Goal: Check status: Check status

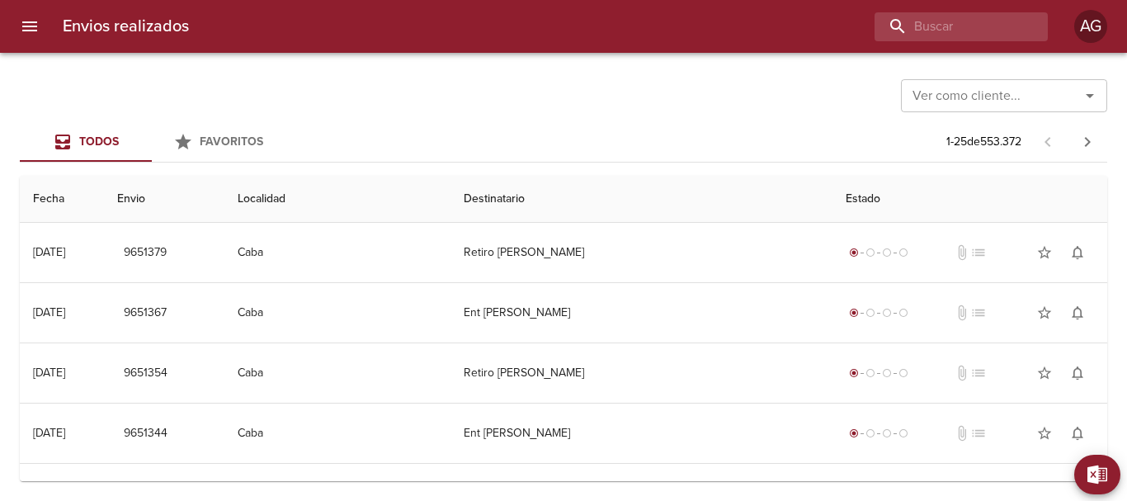
click at [943, 20] on input "buscar" at bounding box center [947, 26] width 145 height 29
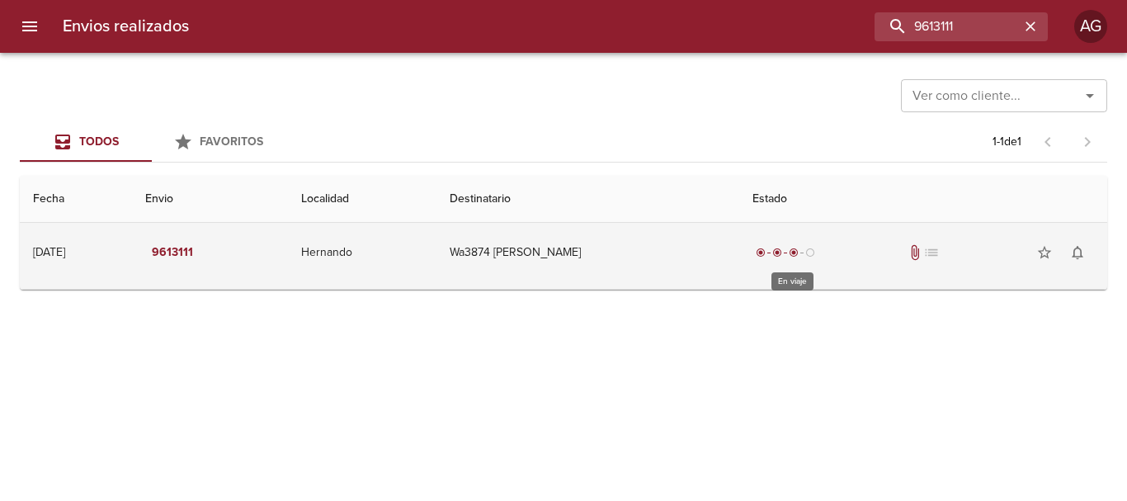
click at [766, 257] on span "radio_button_checked" at bounding box center [761, 253] width 10 height 10
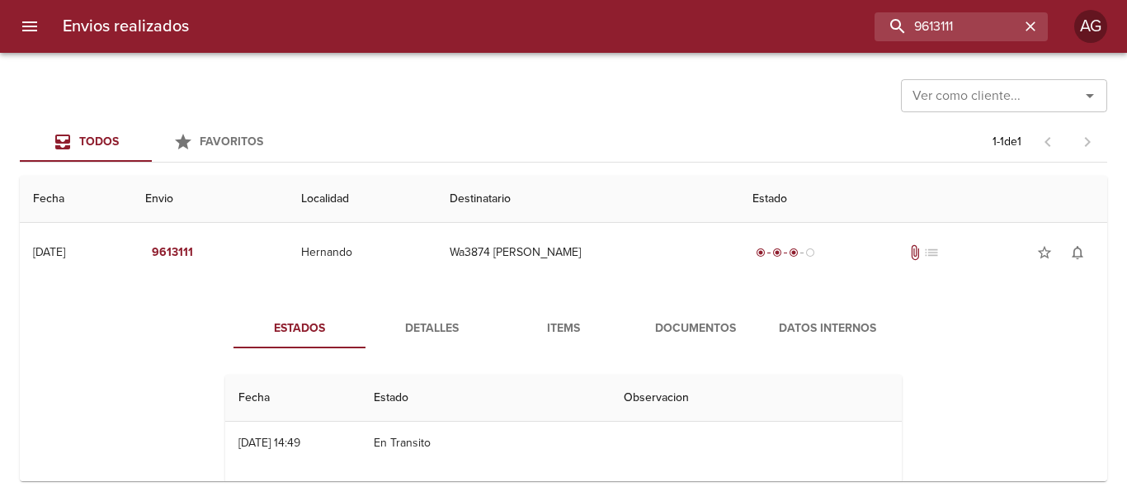
click at [727, 321] on span "Documentos" at bounding box center [696, 329] width 112 height 21
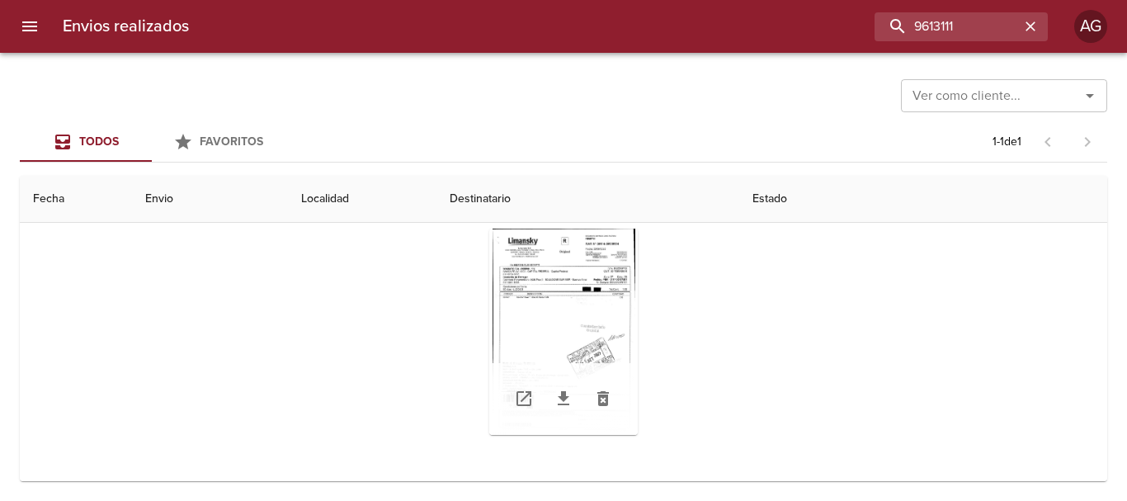
scroll to position [160, 0]
click at [554, 400] on icon "Tabla de envíos del cliente" at bounding box center [564, 398] width 20 height 20
click at [579, 349] on div "Tabla de envíos del cliente" at bounding box center [563, 331] width 149 height 206
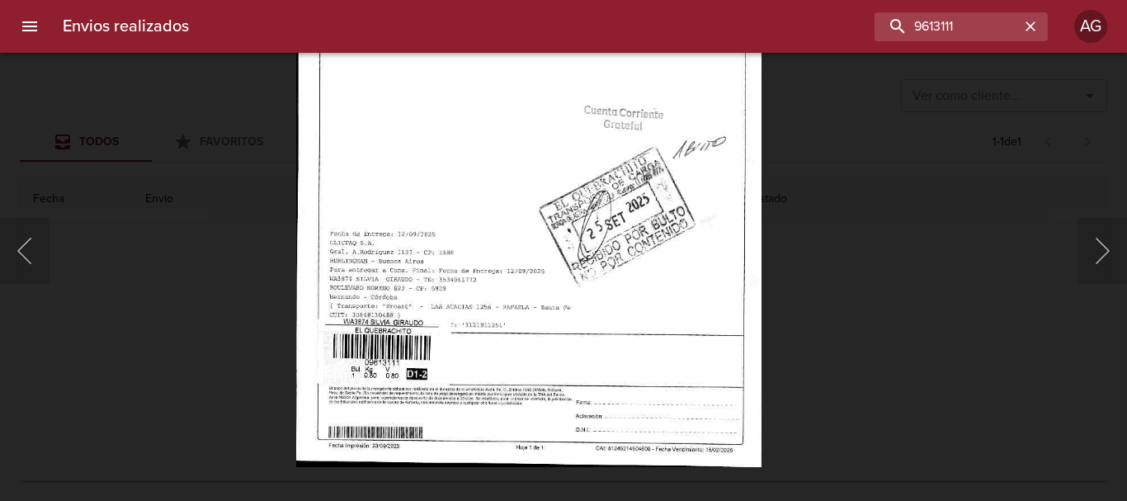
click at [839, 321] on div "Lightbox" at bounding box center [563, 250] width 1127 height 501
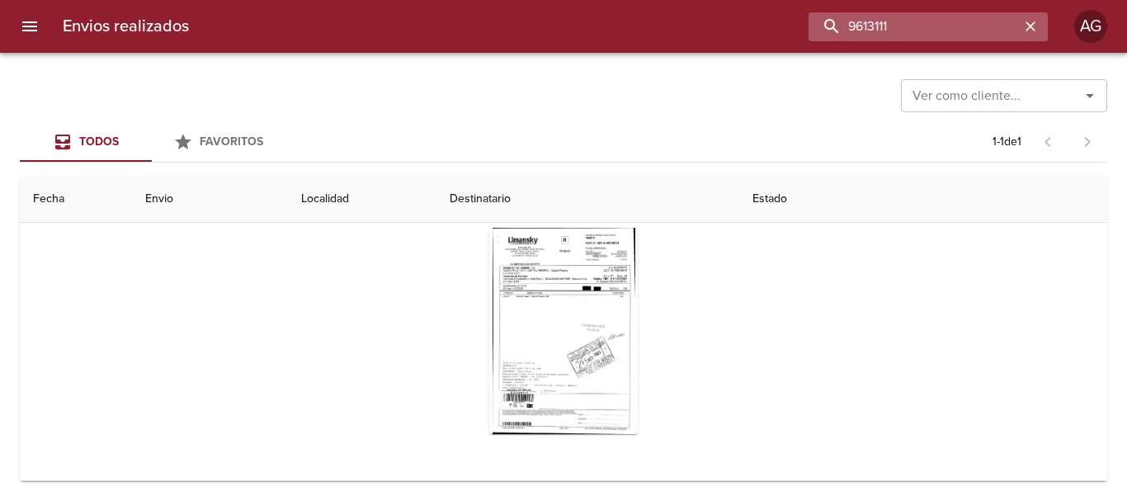
click at [933, 27] on input "9613111" at bounding box center [914, 26] width 211 height 29
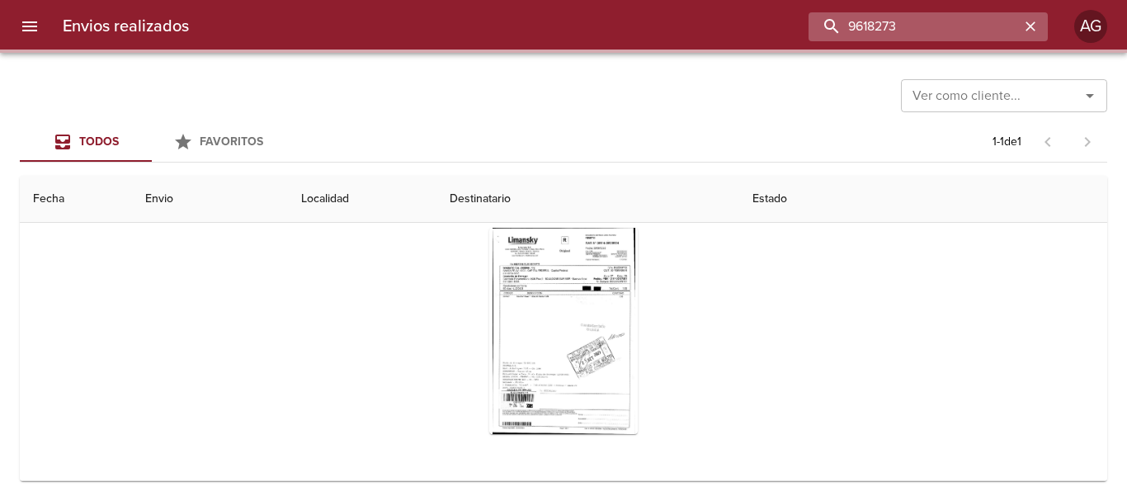
scroll to position [0, 0]
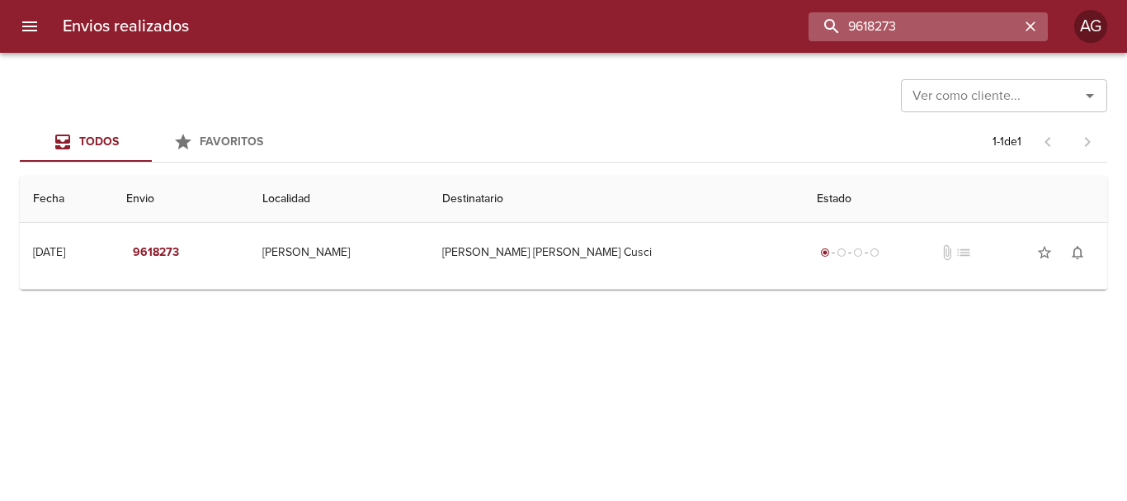
click at [879, 31] on input "9618273" at bounding box center [914, 26] width 211 height 29
paste input "00093447"
type input "00093447"
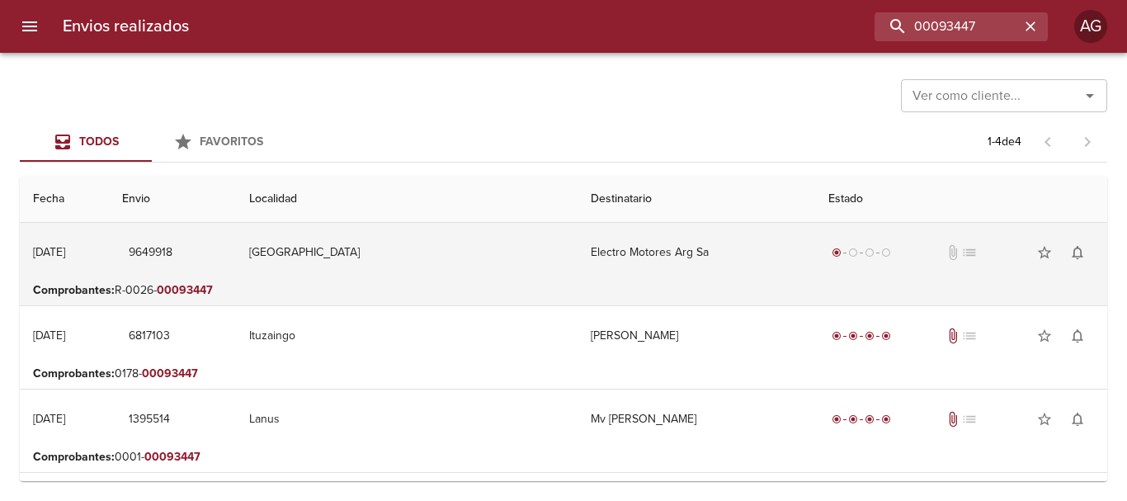
click at [674, 267] on td "Electro Motores Arg Sa" at bounding box center [697, 252] width 238 height 59
